Goal: Contribute content

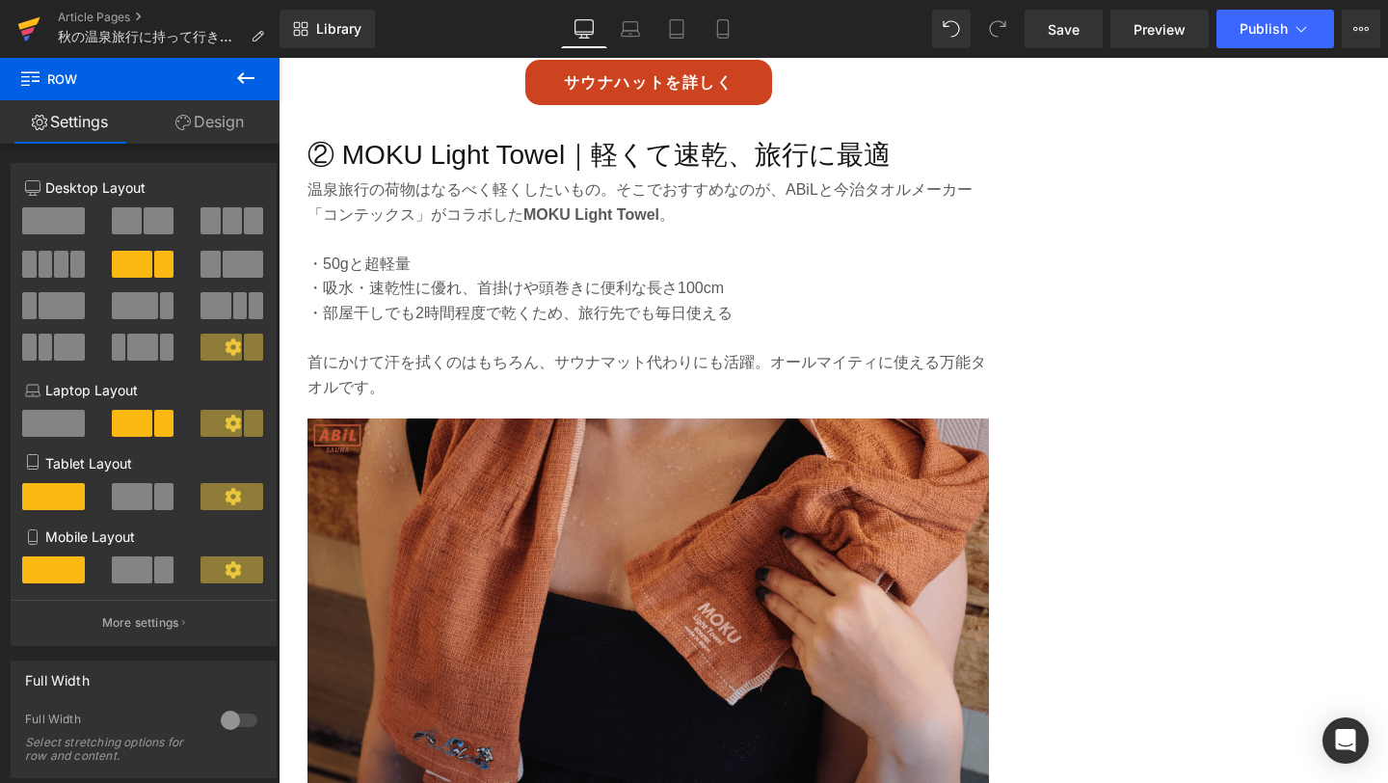
click at [16, 39] on link at bounding box center [29, 29] width 58 height 58
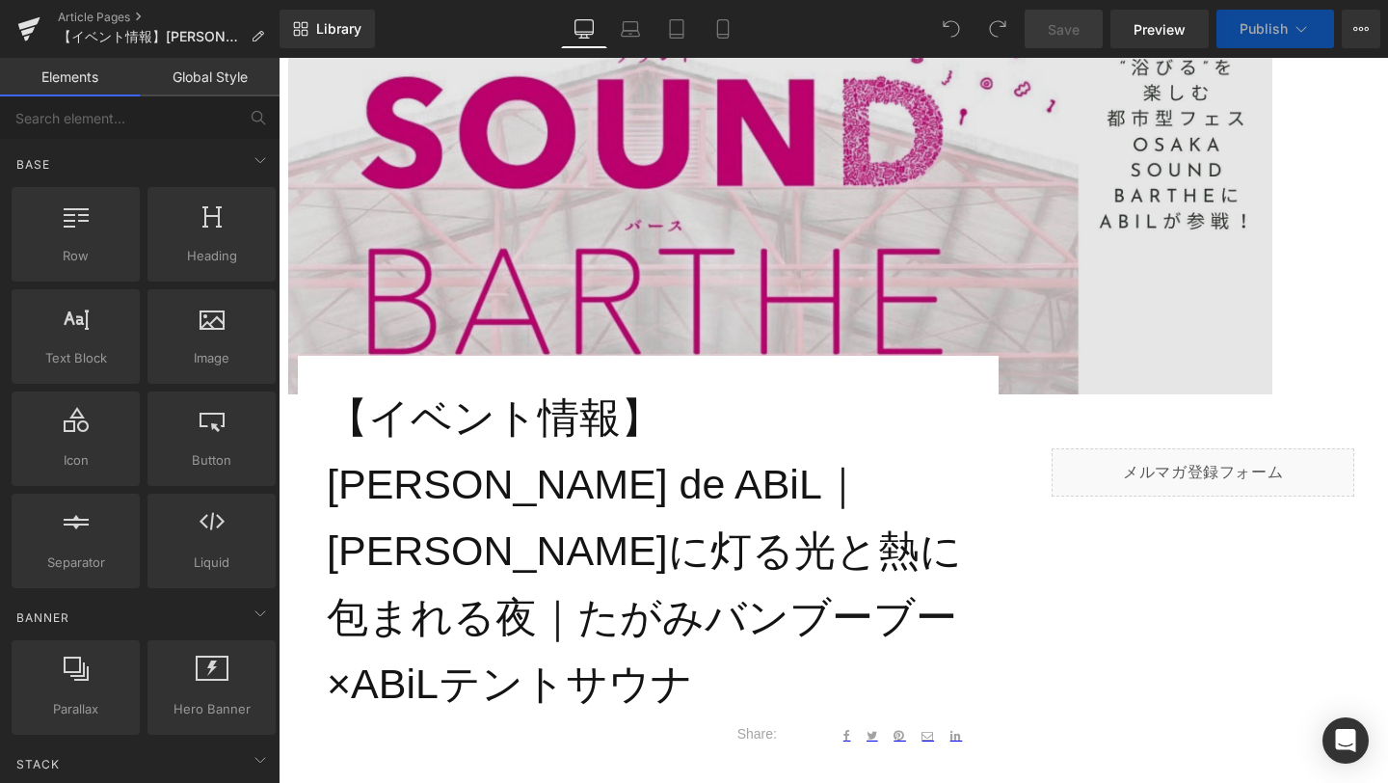
scroll to position [326, 0]
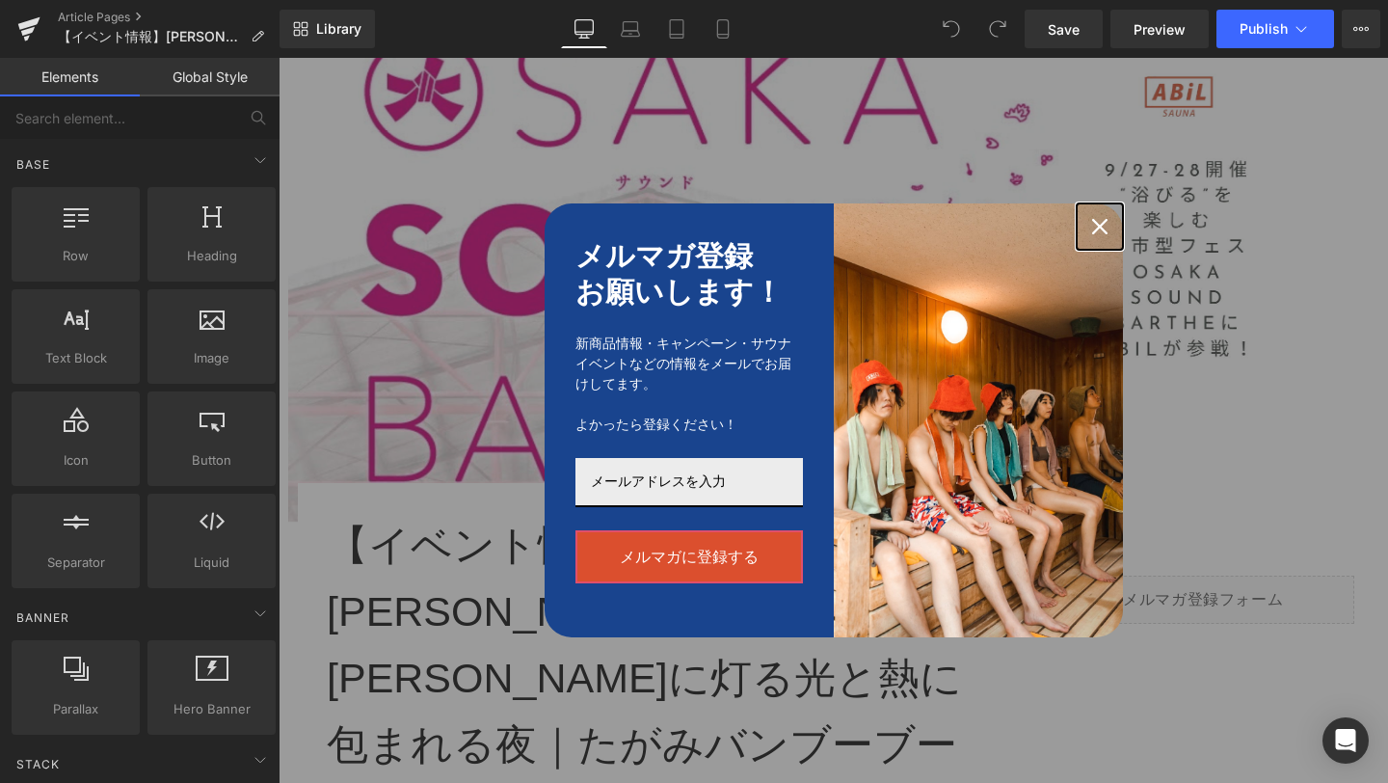
click at [1097, 226] on icon "close icon" at bounding box center [1099, 226] width 15 height 15
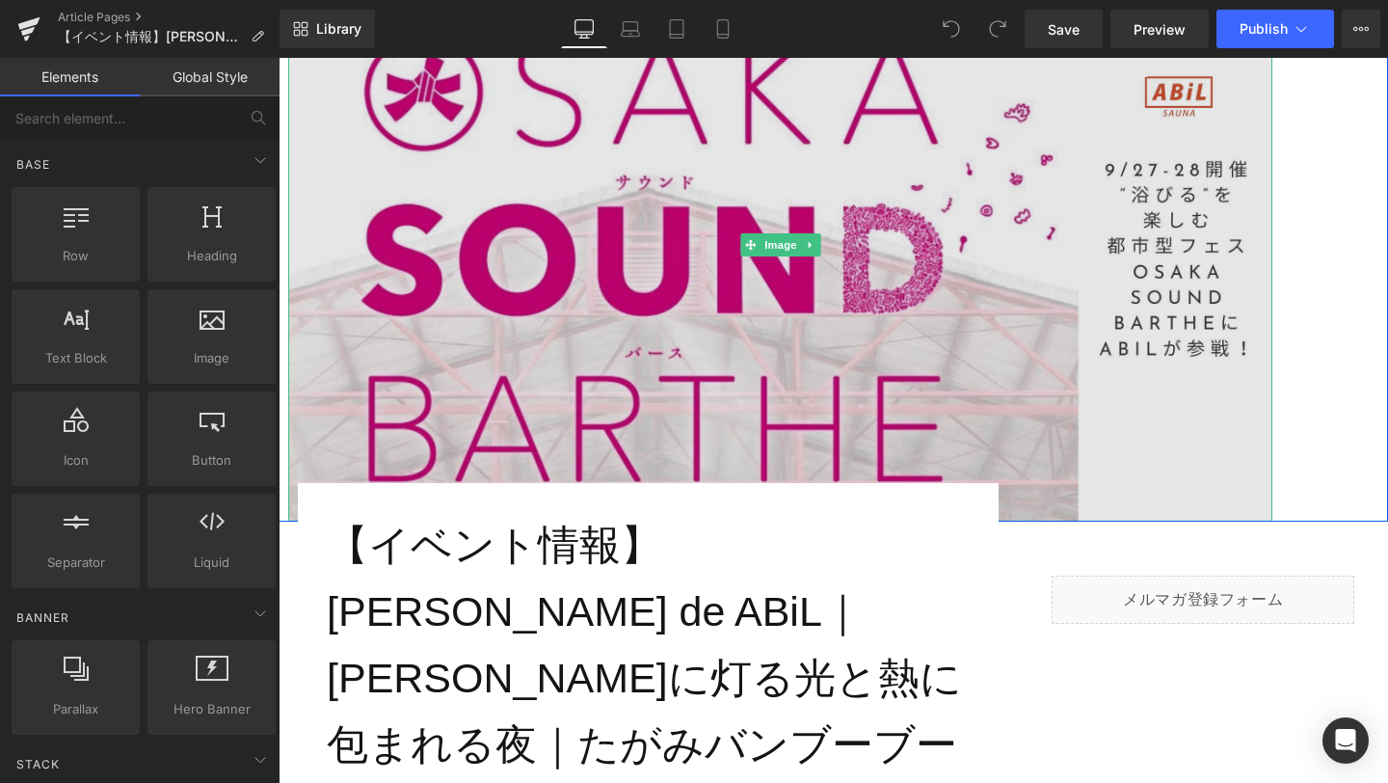
click at [817, 179] on img at bounding box center [780, 244] width 984 height 553
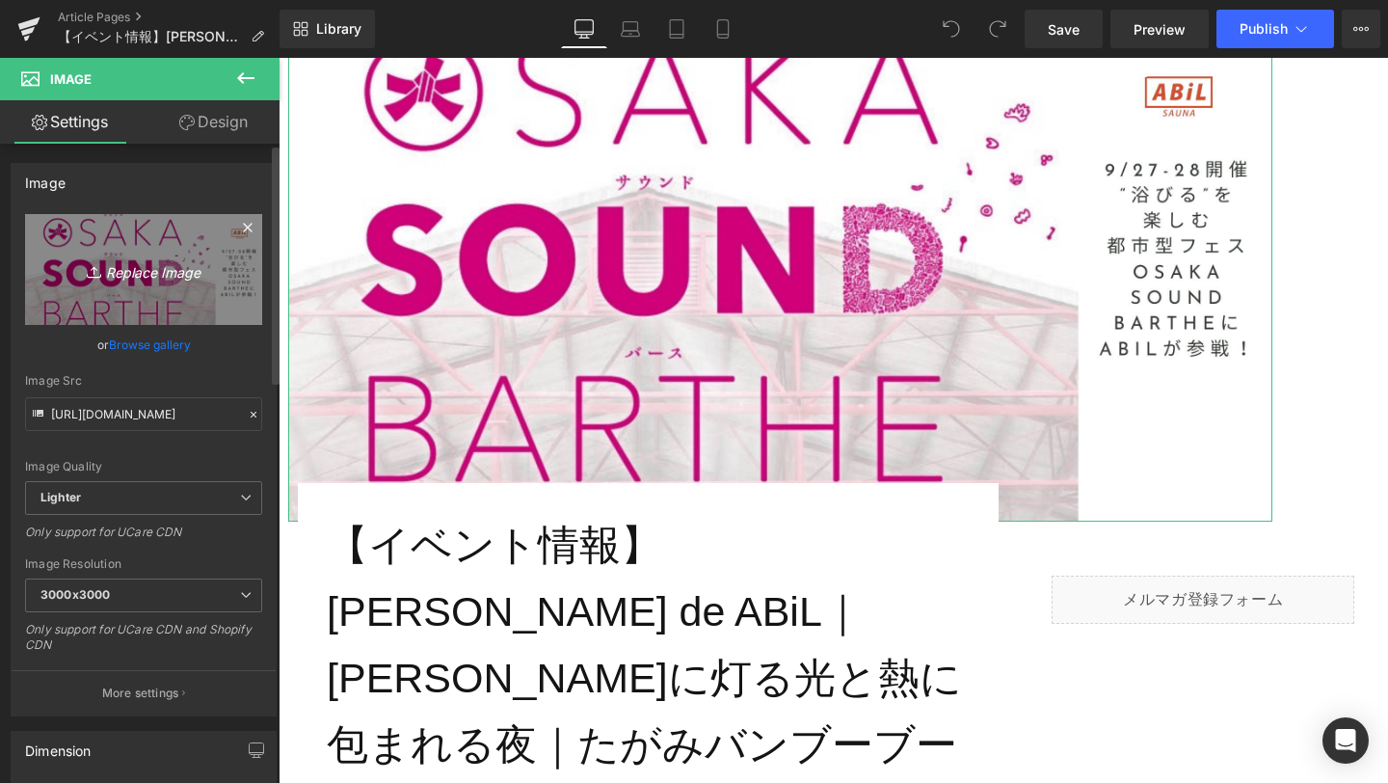
click at [135, 271] on icon "Replace Image" at bounding box center [144, 269] width 154 height 24
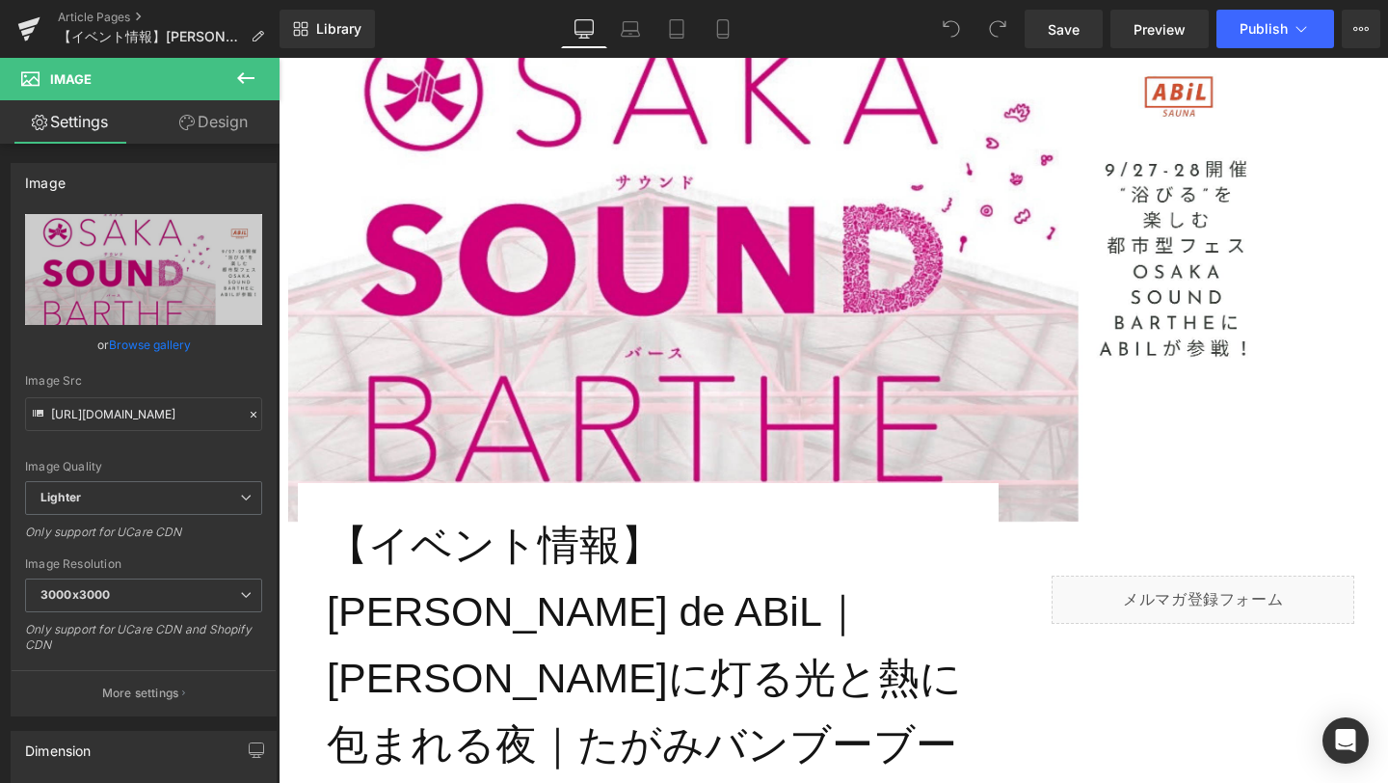
type input "C:\fakepath\IMG_9324.jpg"
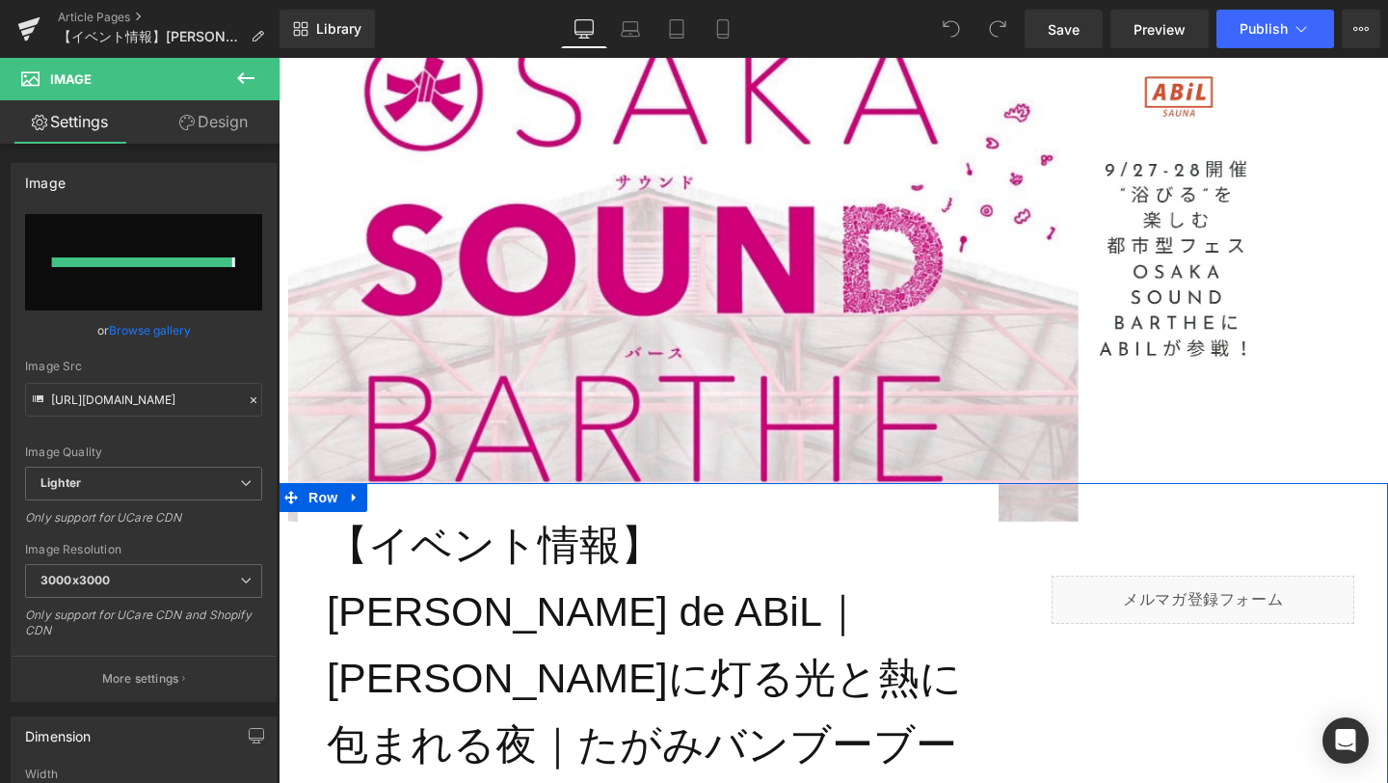
type input "[URL][DOMAIN_NAME]"
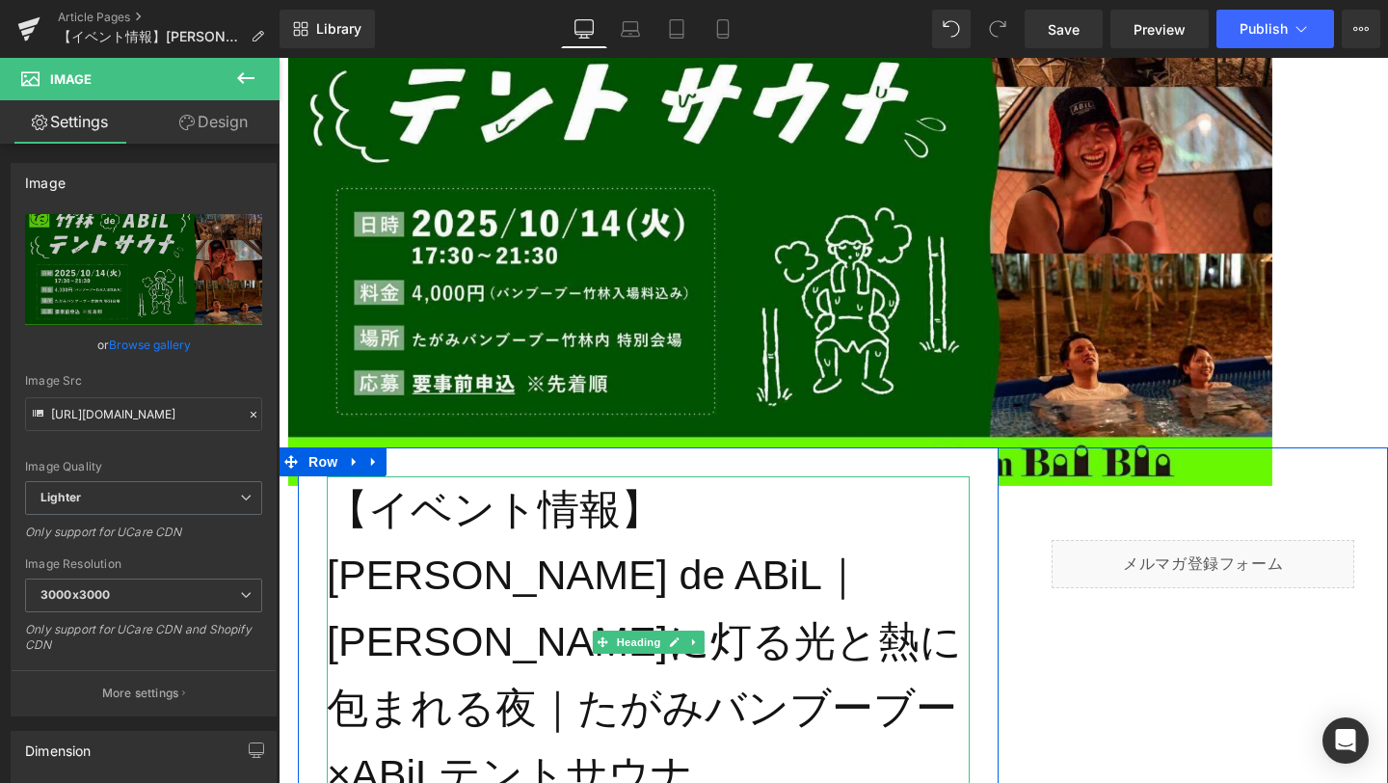
scroll to position [386, 0]
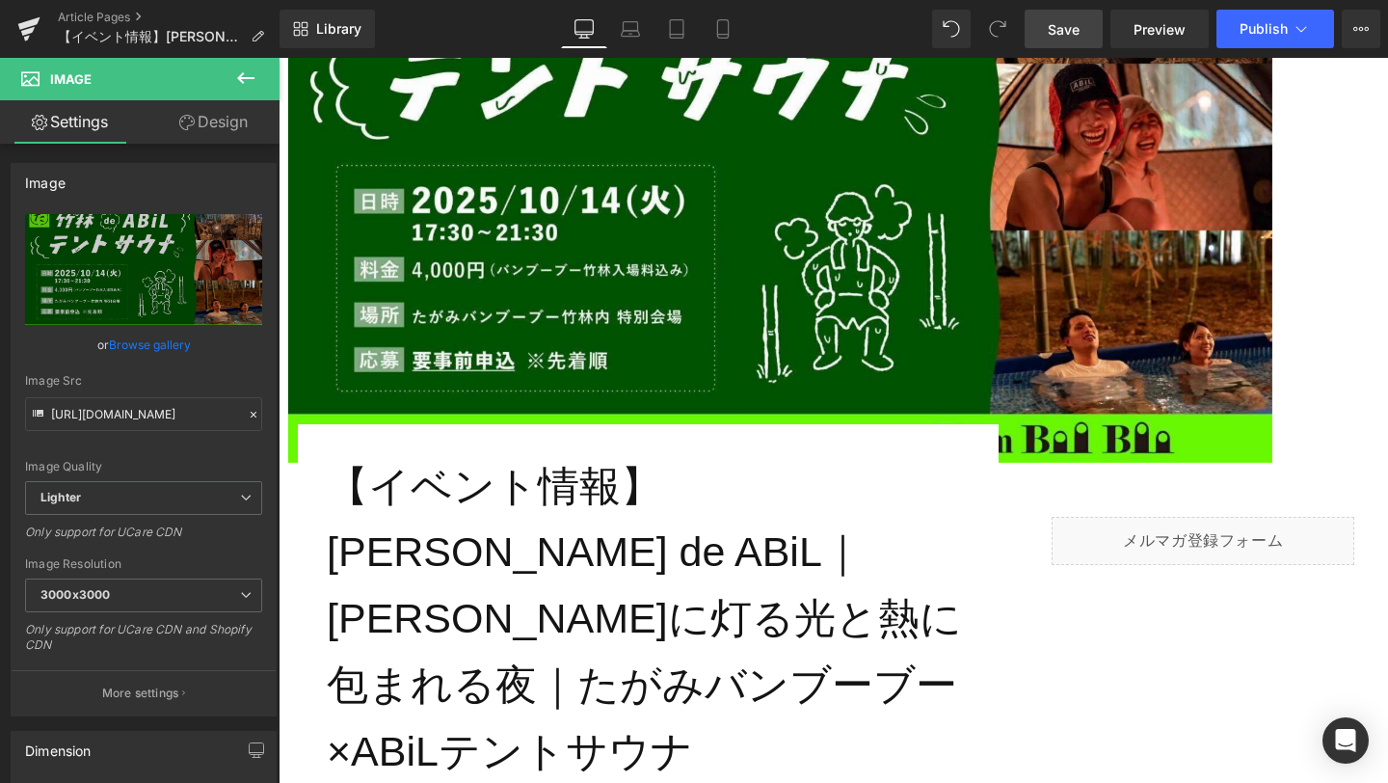
click at [1075, 32] on span "Save" at bounding box center [1064, 29] width 32 height 20
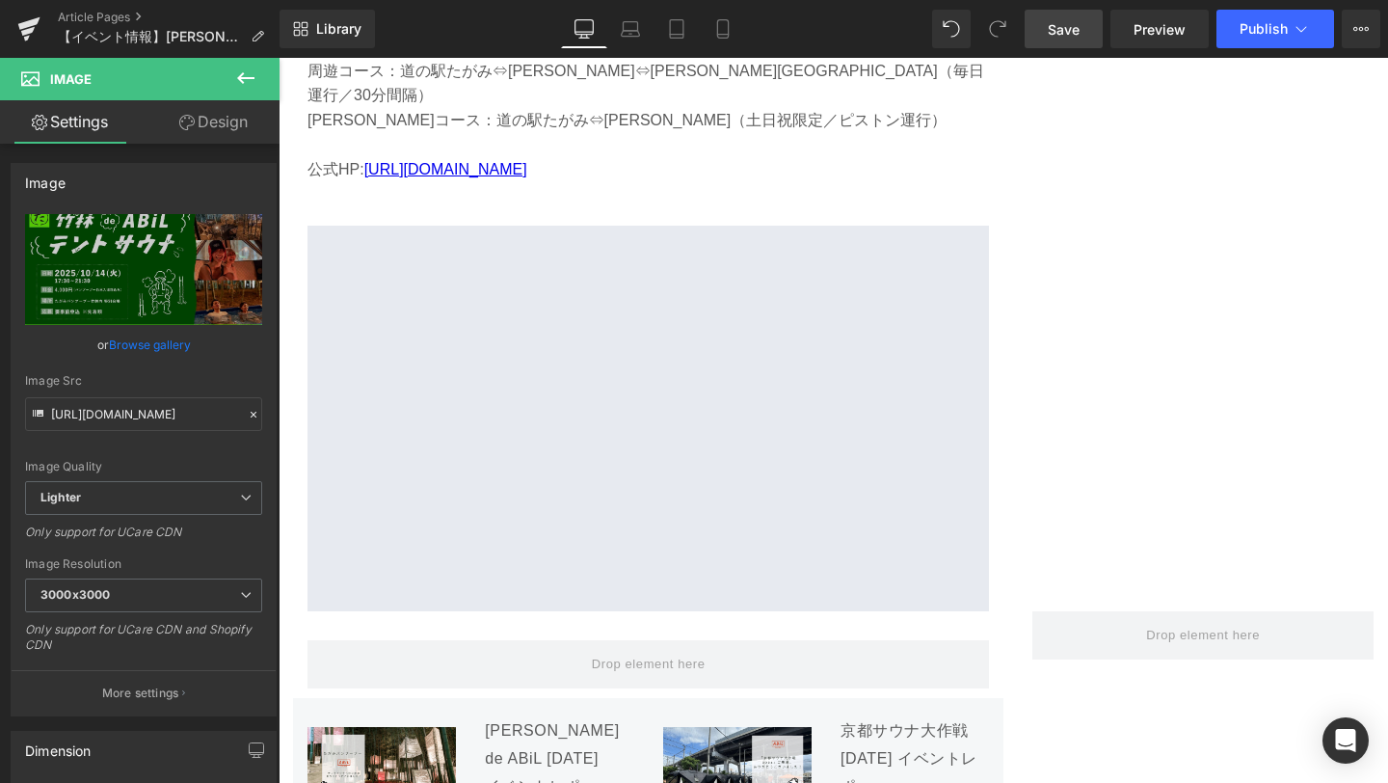
scroll to position [6386, 0]
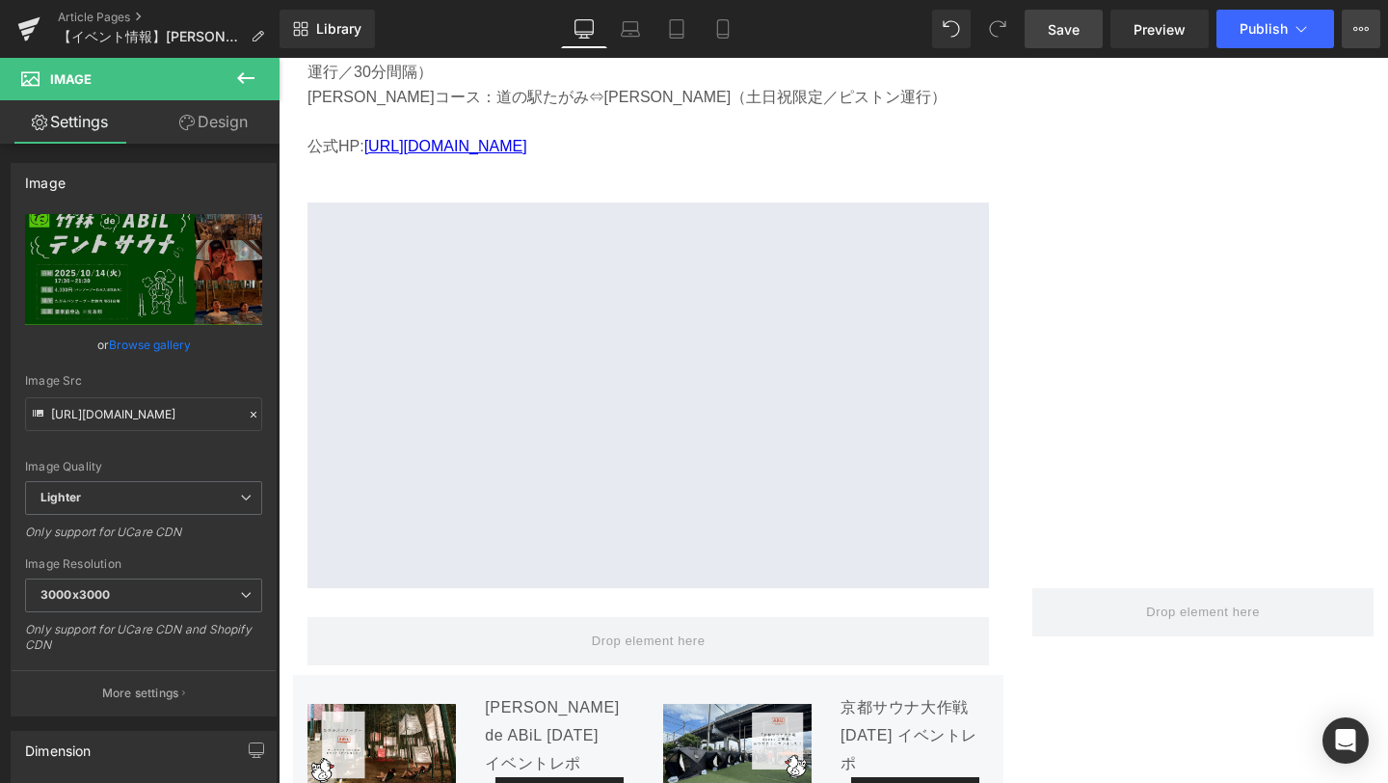
click at [1369, 23] on button "View Live Page View with current Template Save Template to Library Schedule Pub…" at bounding box center [1361, 29] width 39 height 39
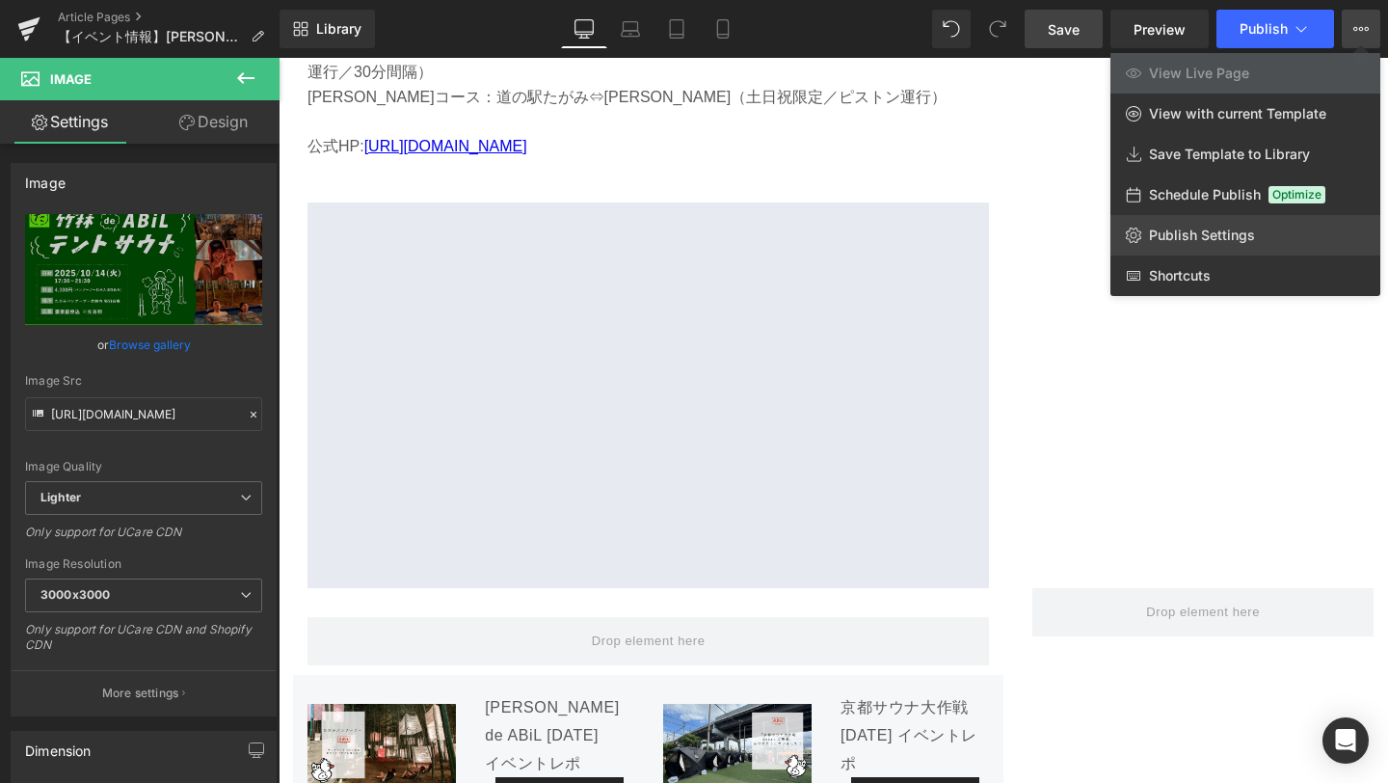
click at [1184, 233] on span "Publish Settings" at bounding box center [1202, 235] width 106 height 17
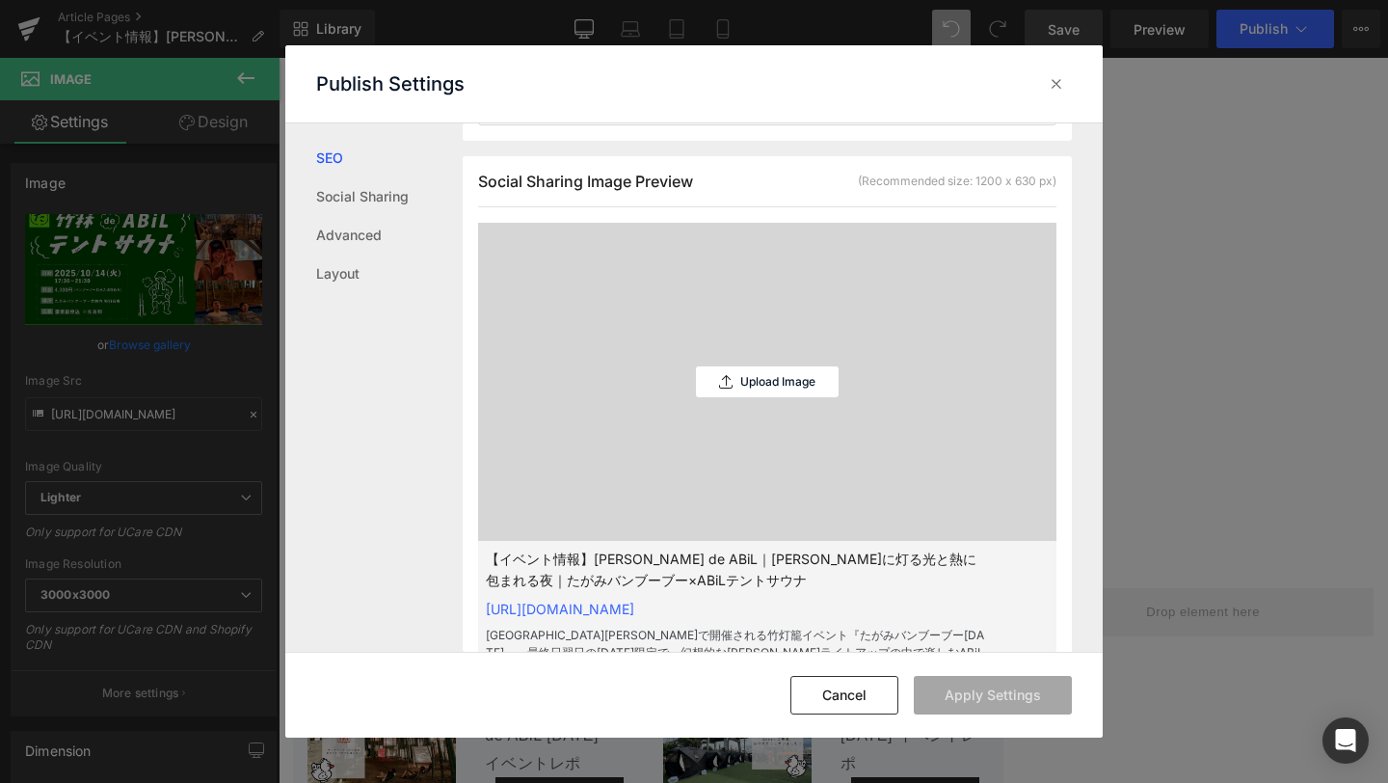
scroll to position [610, 0]
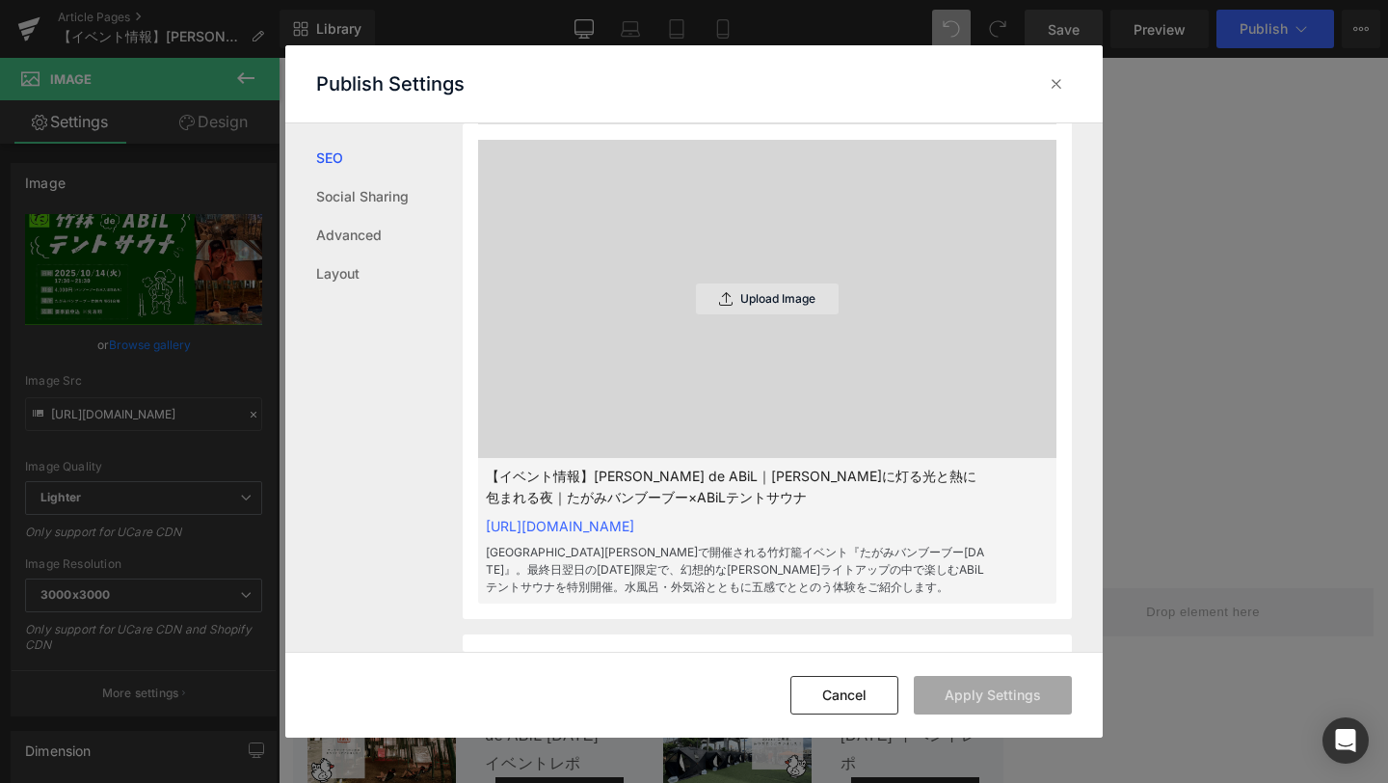
click at [802, 294] on p "Upload Image" at bounding box center [777, 298] width 75 height 13
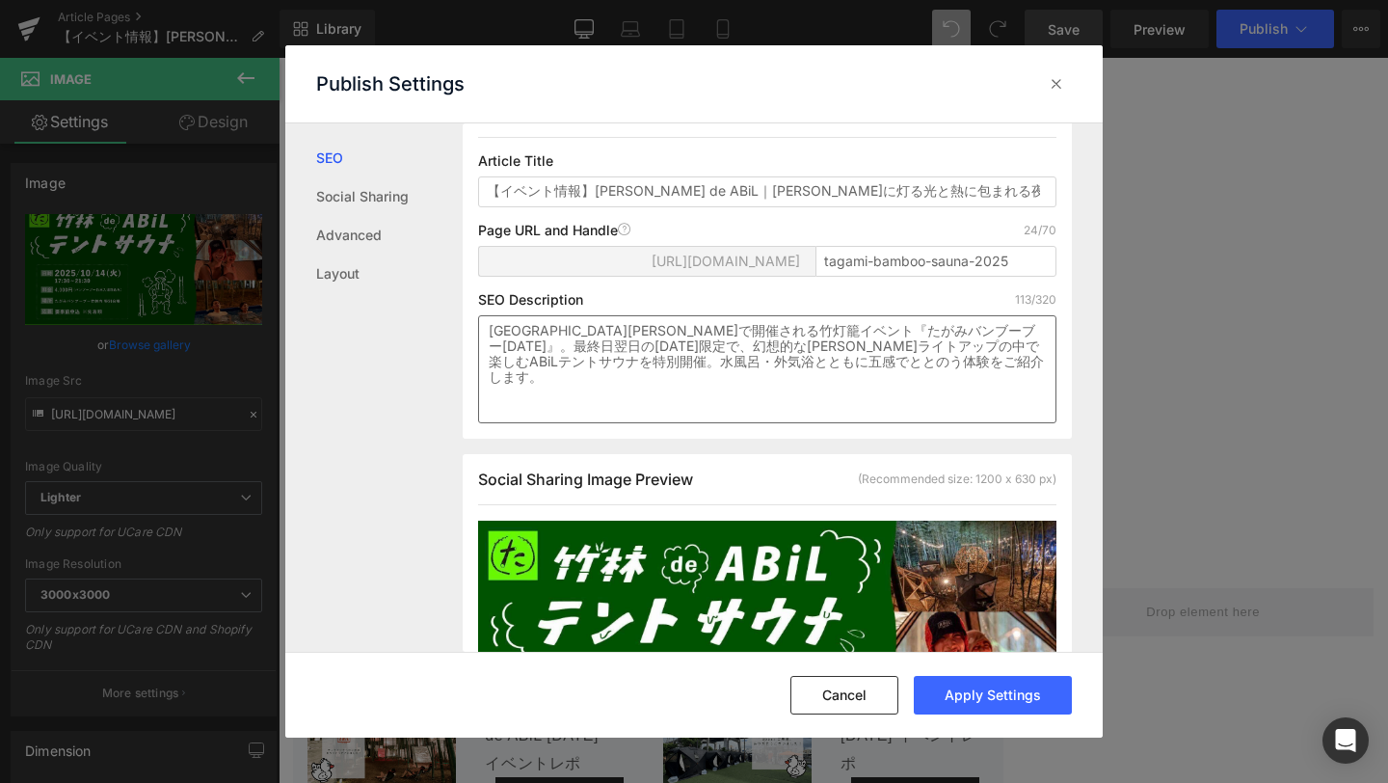
scroll to position [175, 0]
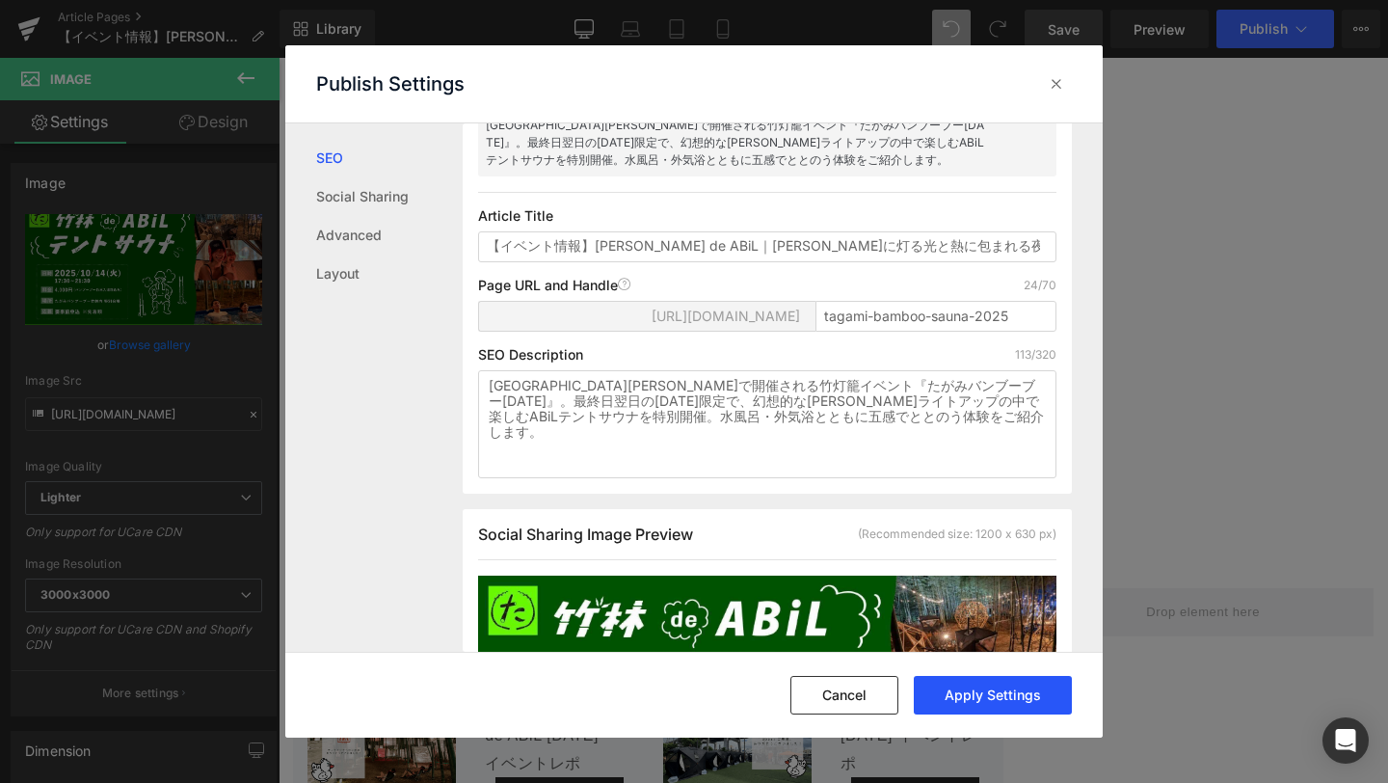
click at [992, 693] on button "Apply Settings" at bounding box center [993, 695] width 158 height 39
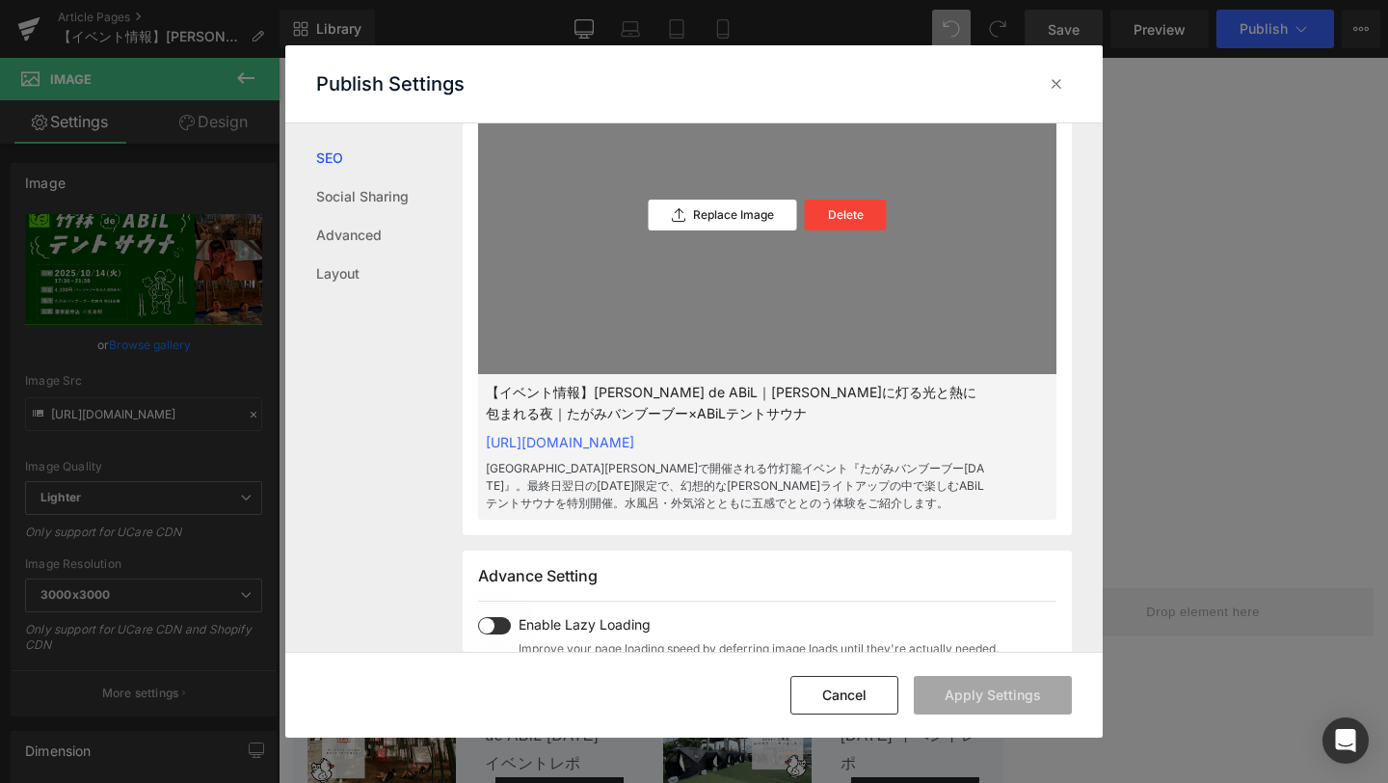
scroll to position [619, 0]
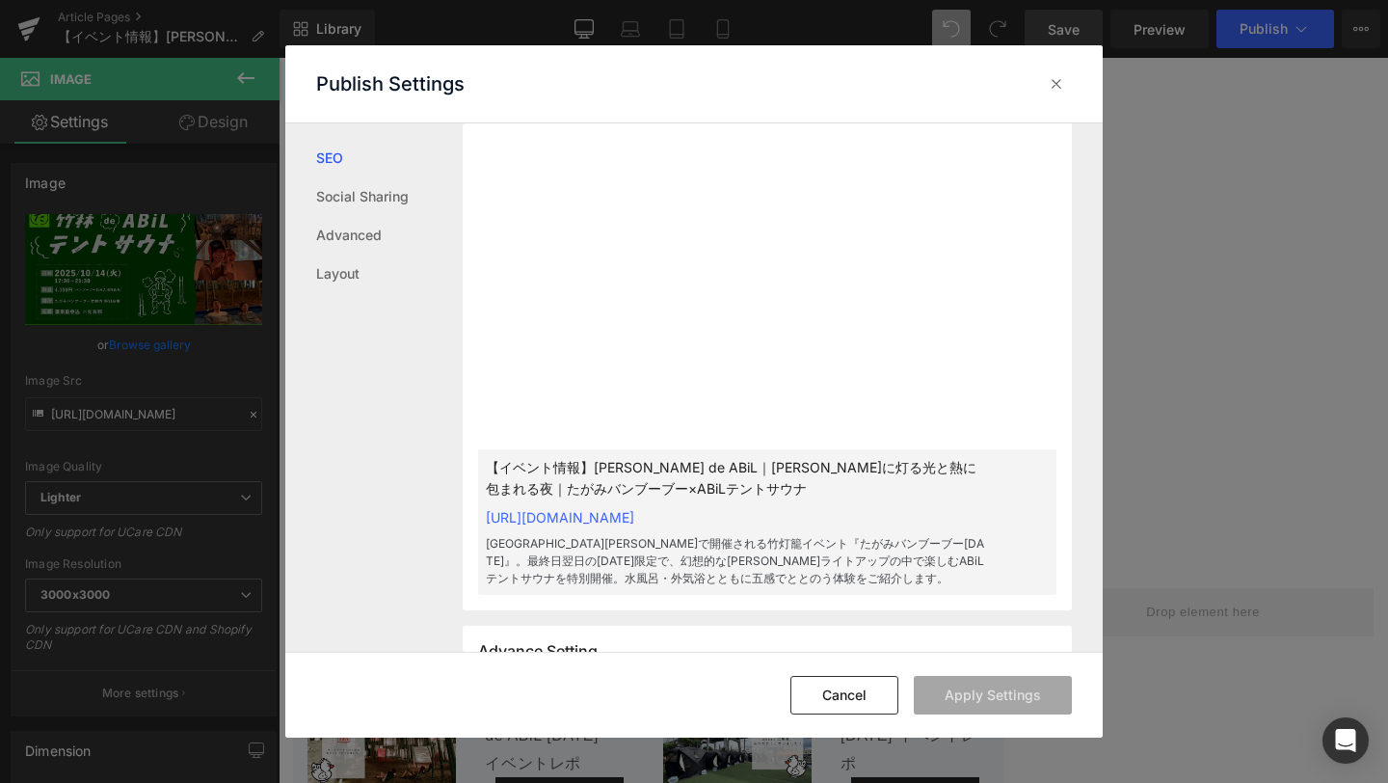
click at [0, 0] on div "Publish Settings" at bounding box center [0, 0] width 0 height 0
click at [1060, 87] on icon at bounding box center [1056, 83] width 19 height 19
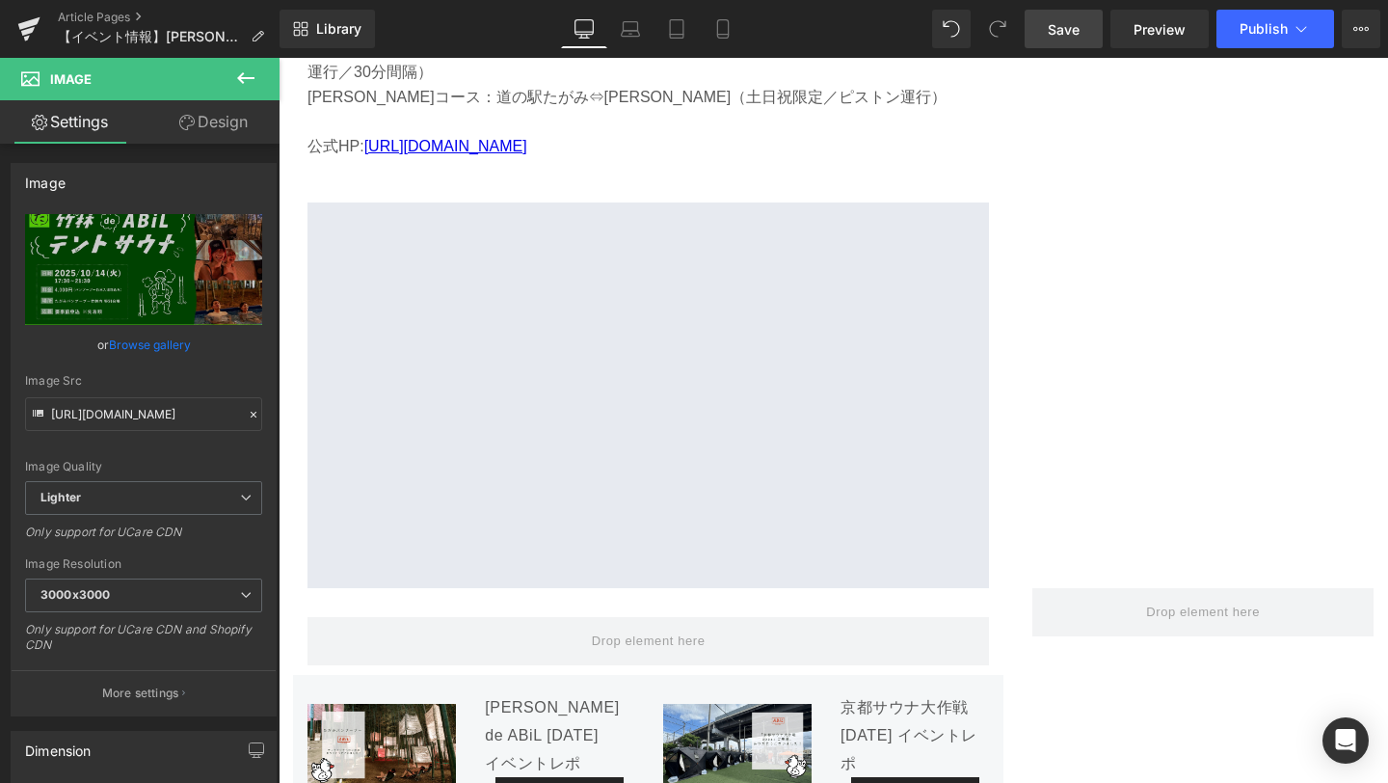
click at [1063, 36] on span "Save" at bounding box center [1064, 29] width 32 height 20
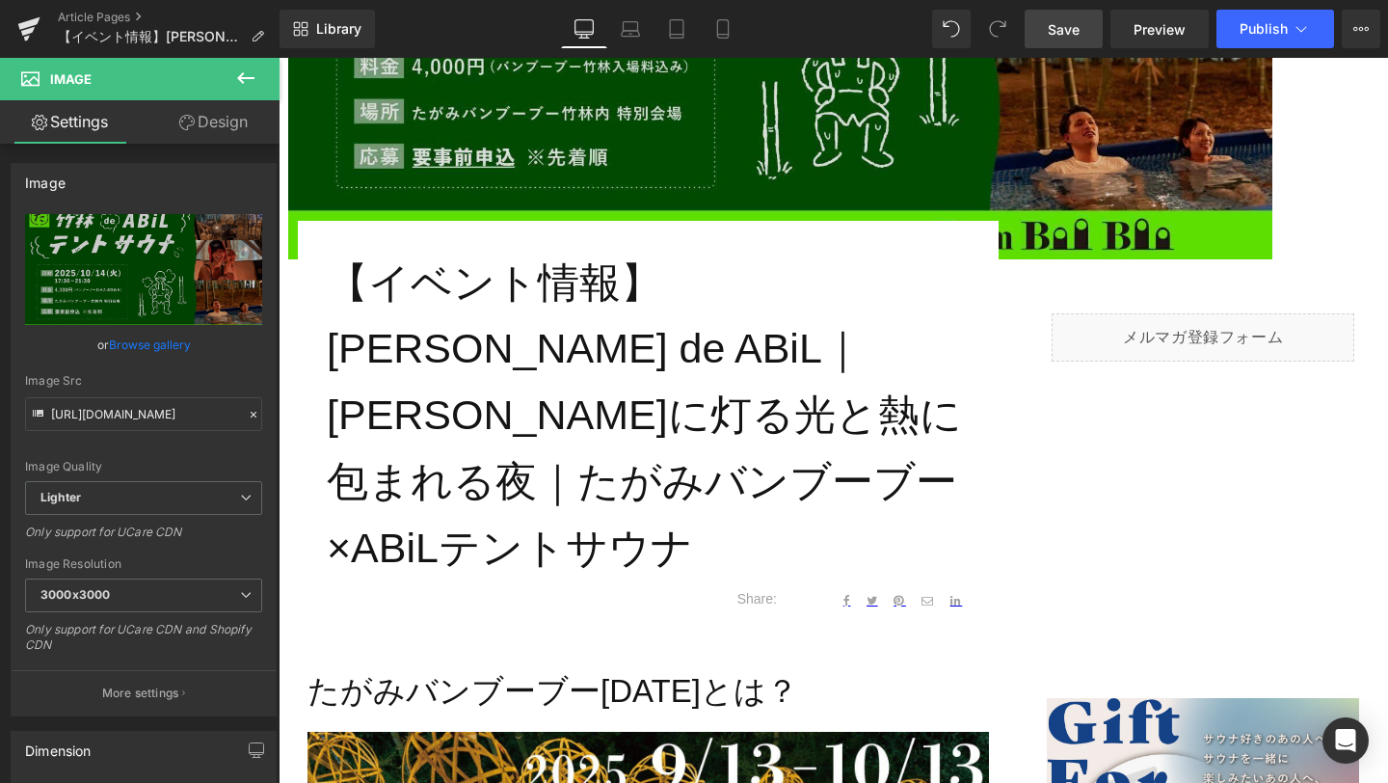
scroll to position [509, 0]
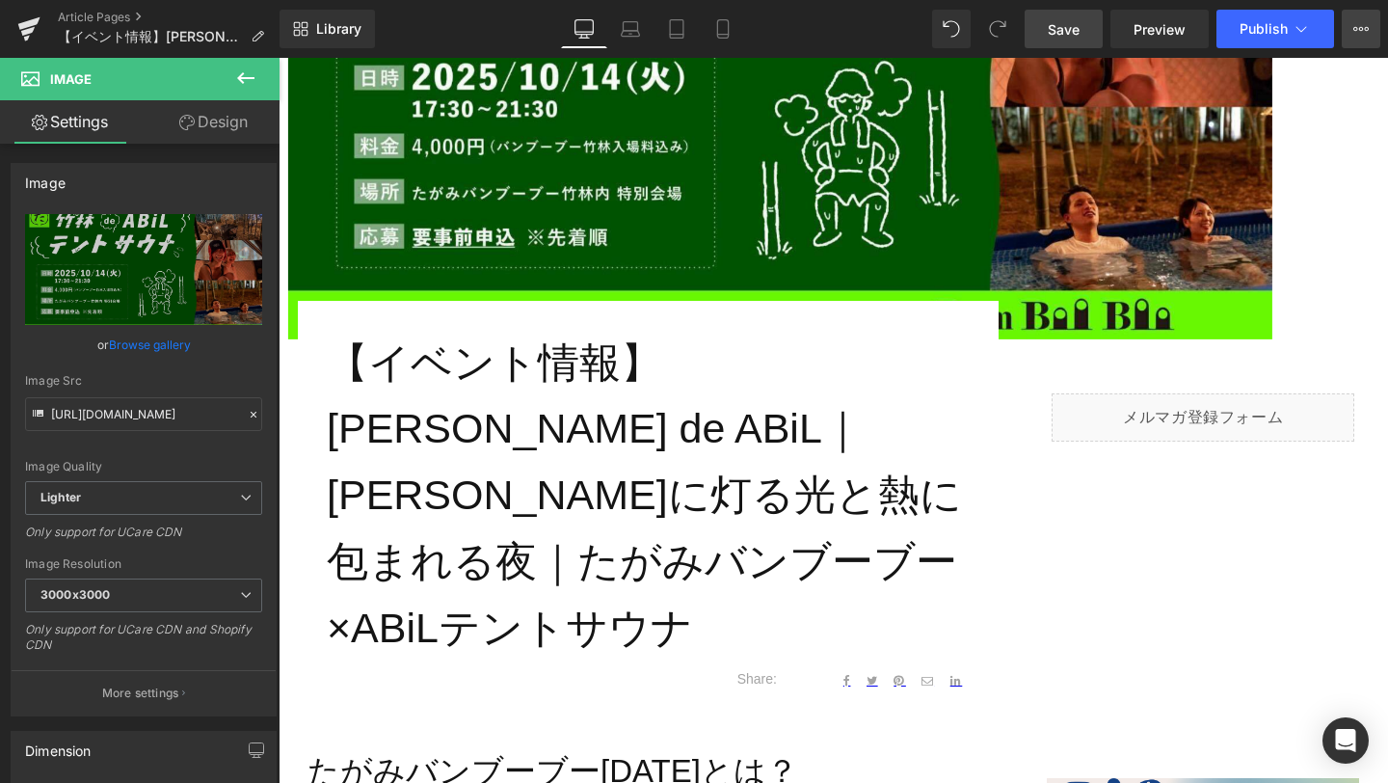
click at [1363, 29] on icon at bounding box center [1361, 28] width 15 height 15
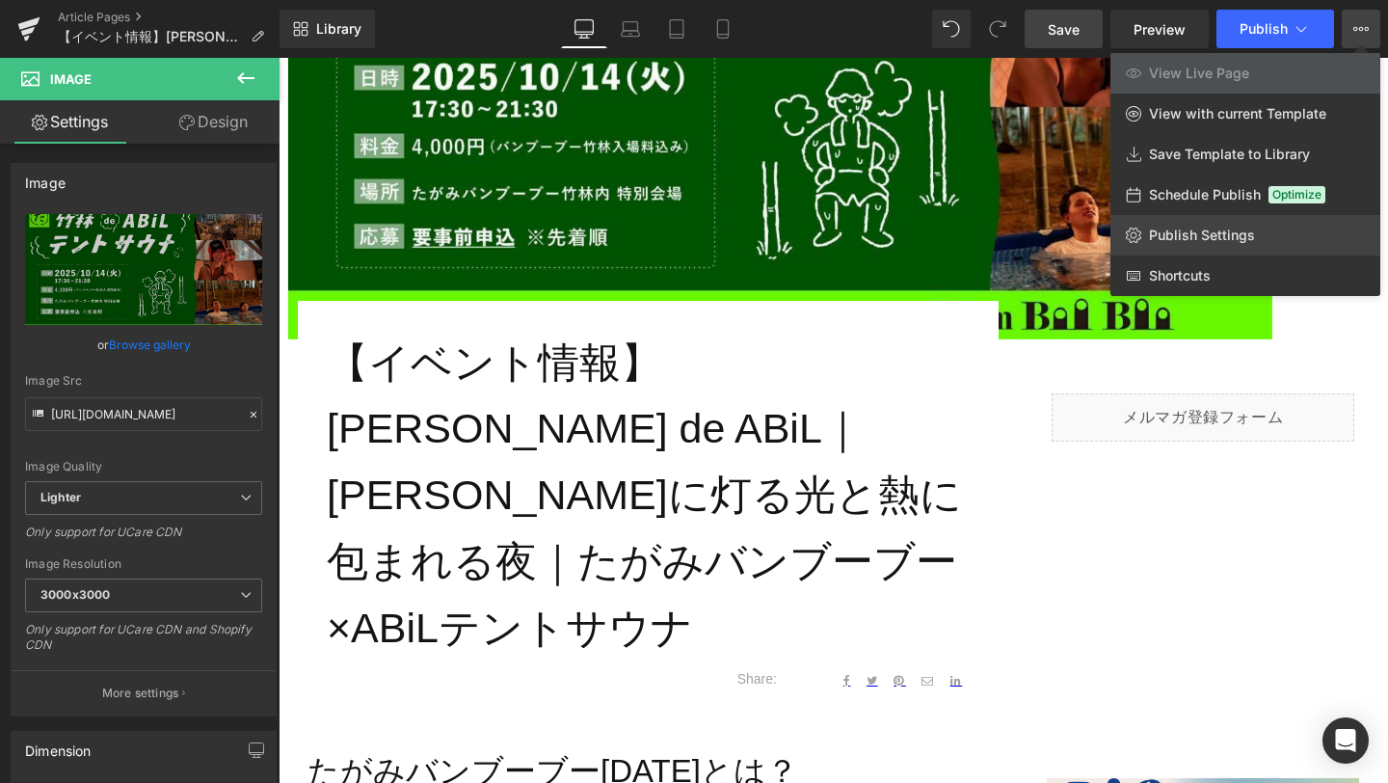
click at [1228, 227] on span "Publish Settings" at bounding box center [1202, 235] width 106 height 17
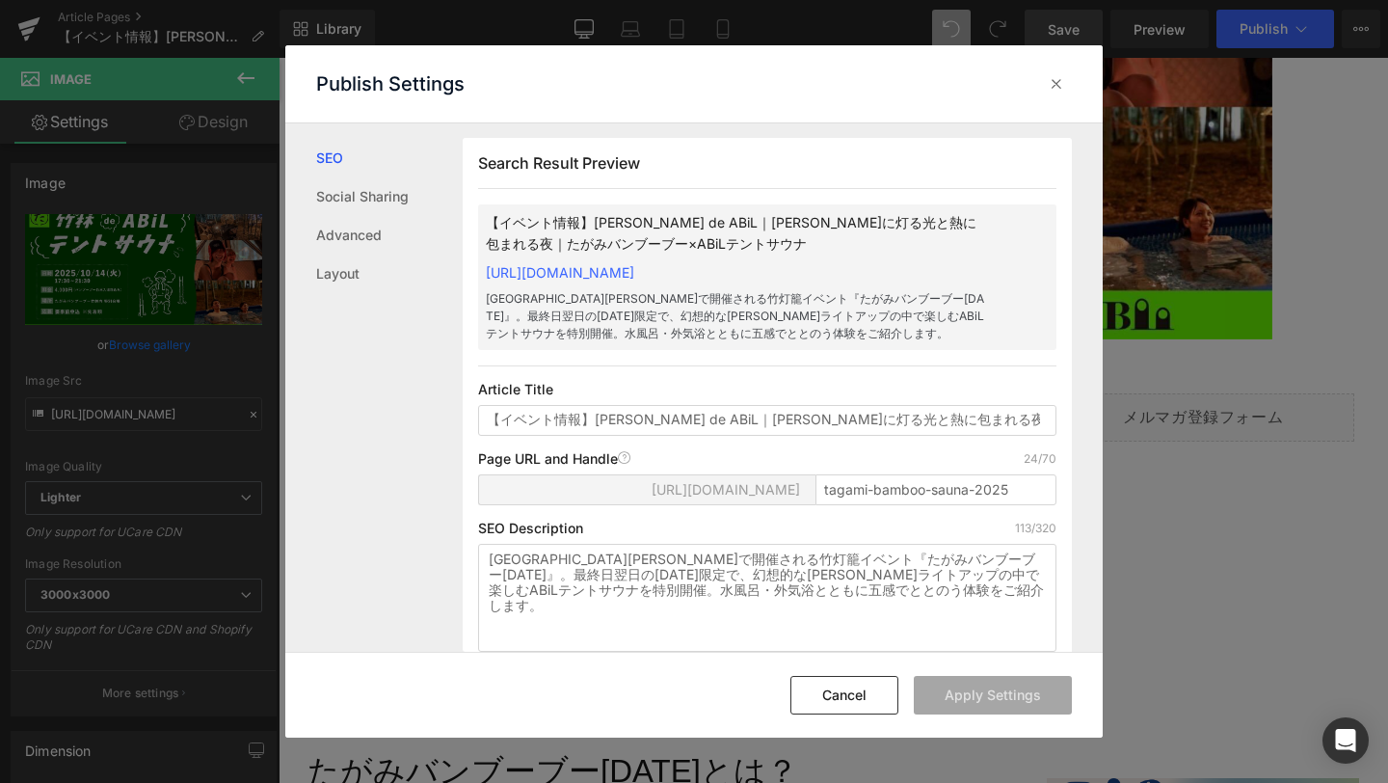
scroll to position [15, 0]
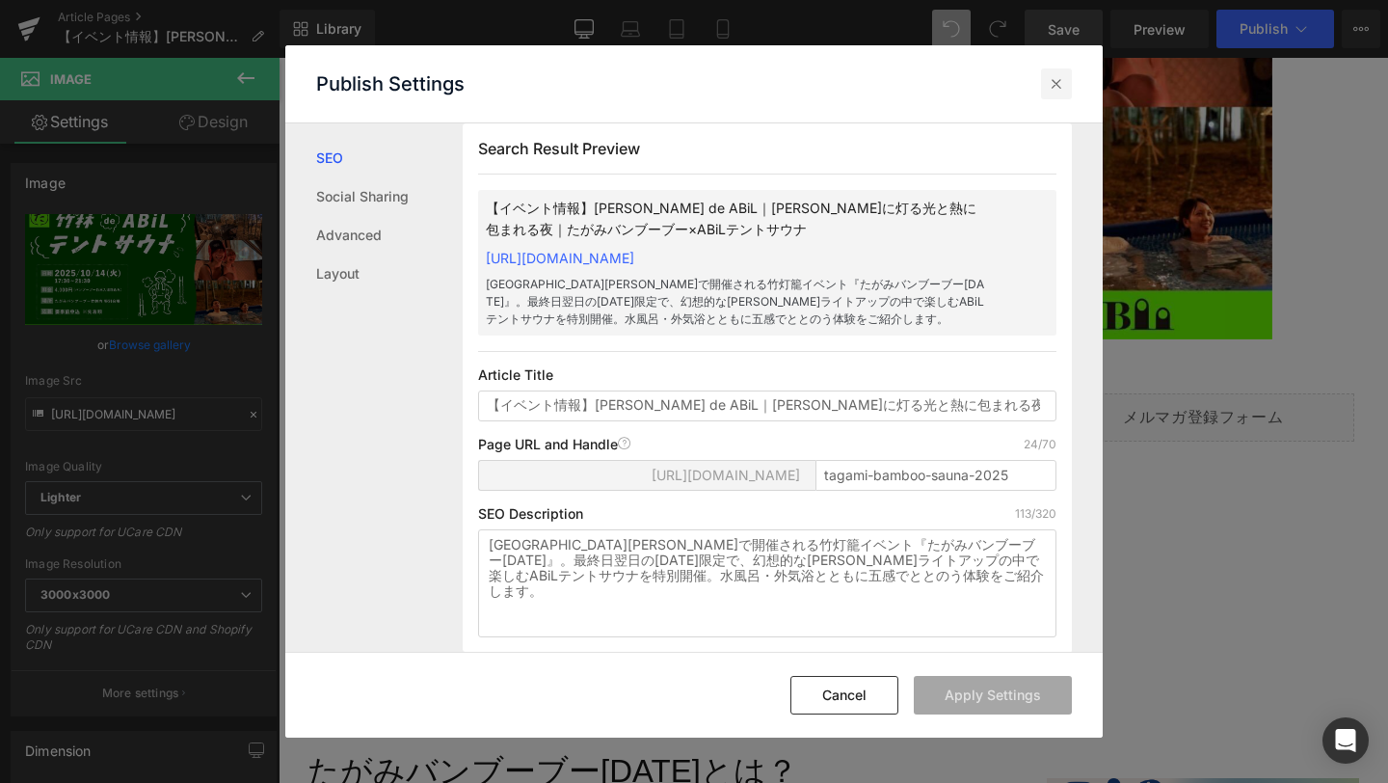
click at [1059, 74] on icon at bounding box center [1056, 83] width 19 height 19
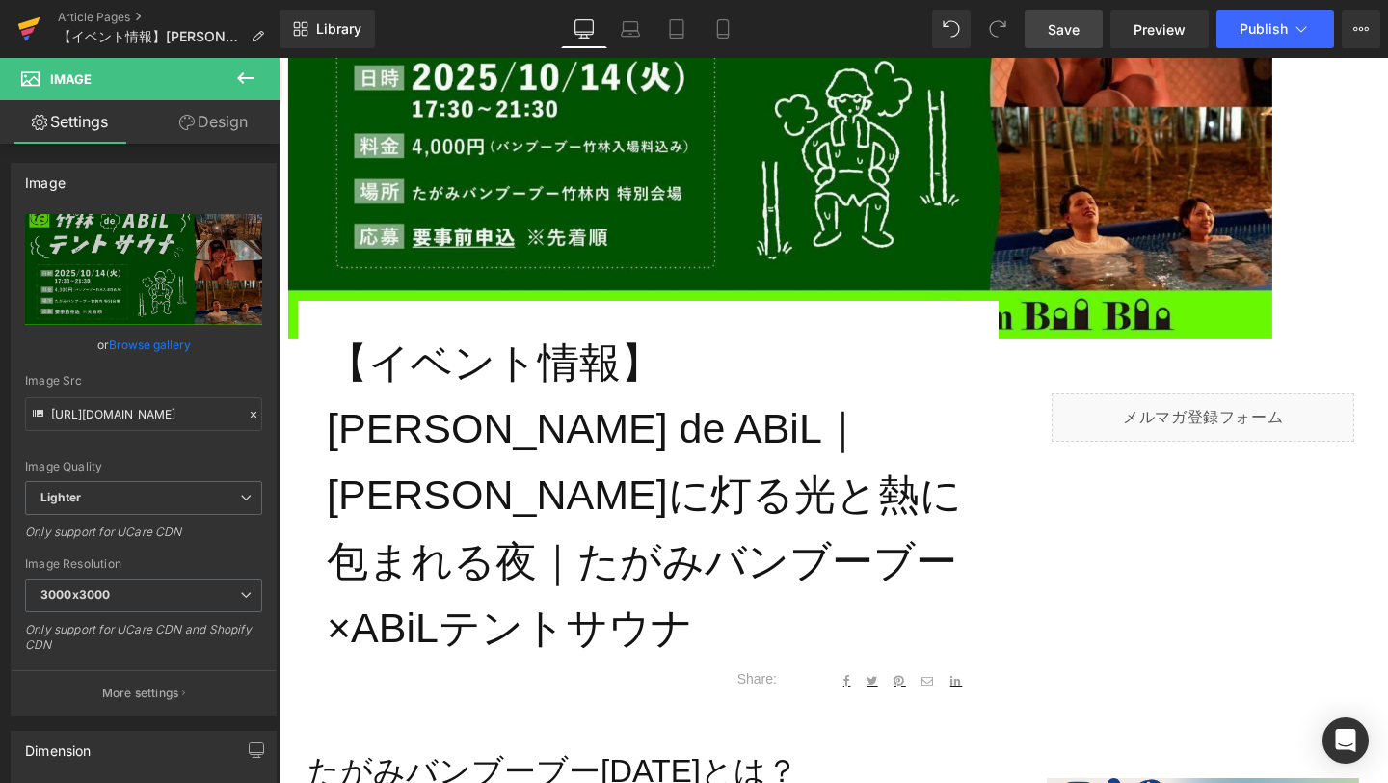
click at [10, 29] on link at bounding box center [29, 29] width 58 height 58
